Goal: Navigation & Orientation: Go to known website

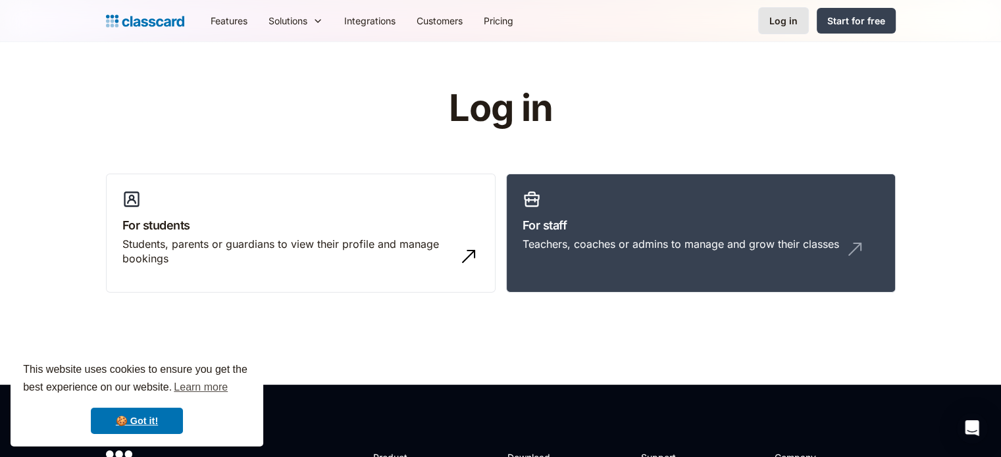
click at [791, 15] on div "Log in" at bounding box center [783, 21] width 28 height 14
click at [151, 423] on link "🍪 Got it!" at bounding box center [137, 421] width 92 height 26
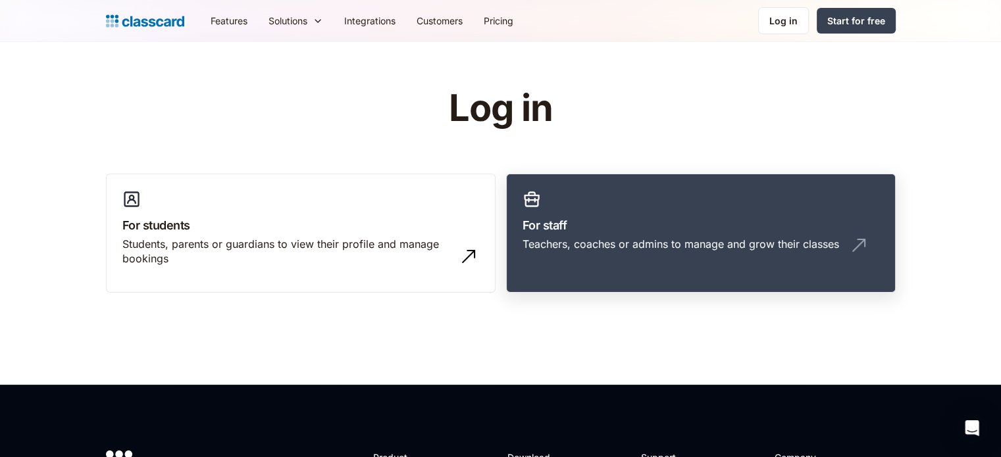
click at [656, 247] on div "Teachers, coaches or admins to manage and grow their classes" at bounding box center [681, 244] width 317 height 14
